Goal: Information Seeking & Learning: Learn about a topic

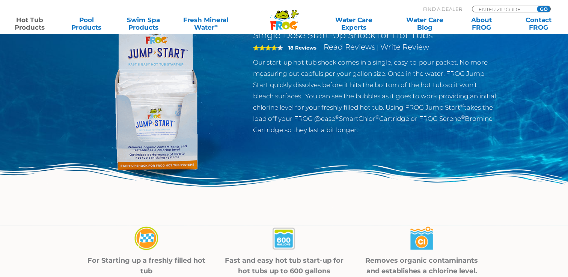
scroll to position [46, 0]
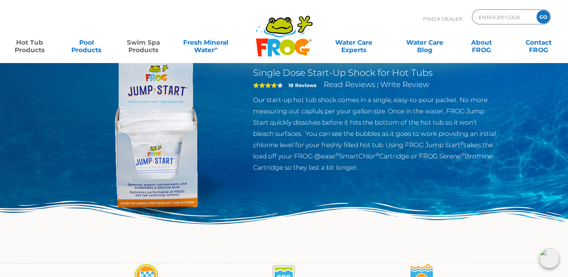
click at [145, 50] on link "Swim Spa Products" at bounding box center [143, 42] width 44 height 15
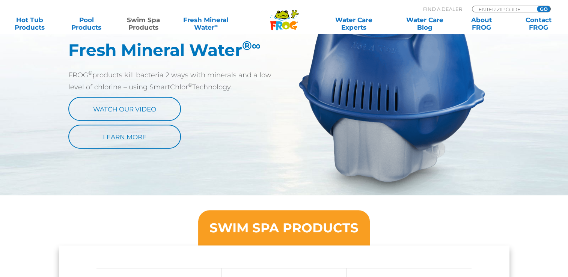
scroll to position [448, 0]
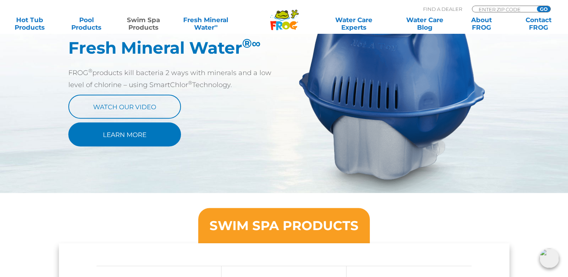
click at [144, 134] on link "Learn More" at bounding box center [124, 134] width 113 height 24
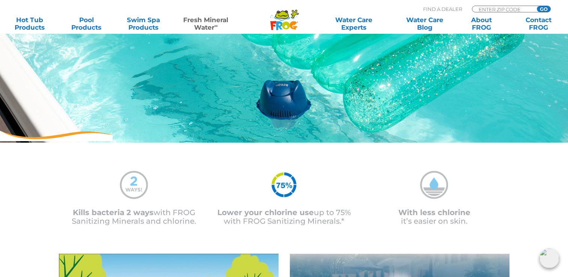
scroll to position [257, 0]
